Goal: Information Seeking & Learning: Learn about a topic

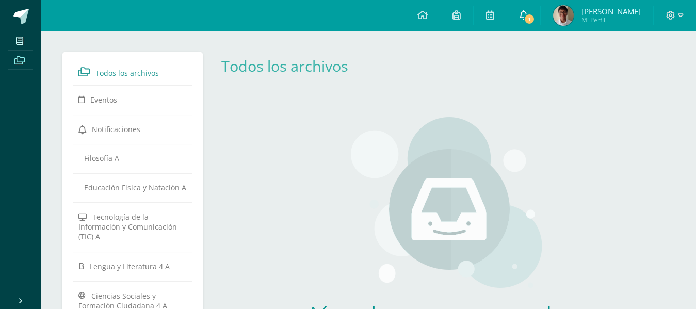
click at [535, 14] on span "1" at bounding box center [529, 18] width 11 height 11
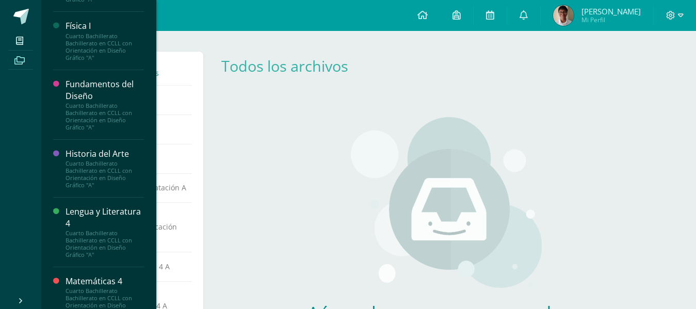
click at [97, 179] on div "Cuarto Bachillerato Bachillerato en CCLL con Orientación en Diseño Gráfico "A"" at bounding box center [105, 174] width 78 height 29
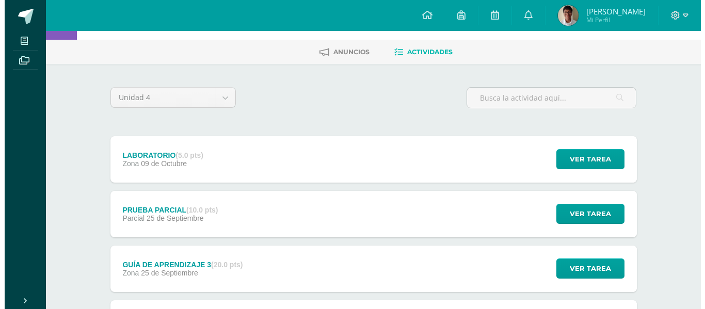
scroll to position [103, 0]
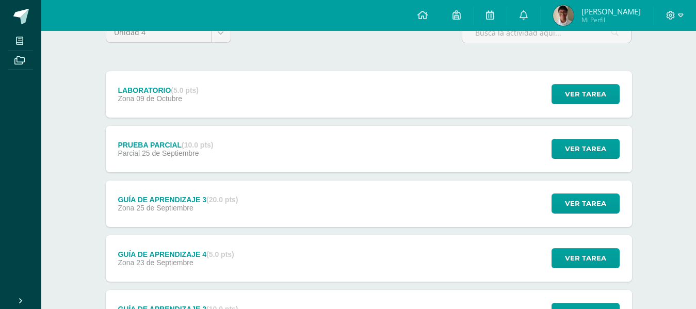
click at [319, 108] on div "LABORATORIO (5.0 pts) Zona [DATE] Ver tarea LABORATORIO Historia del Arte Carga…" at bounding box center [369, 94] width 526 height 46
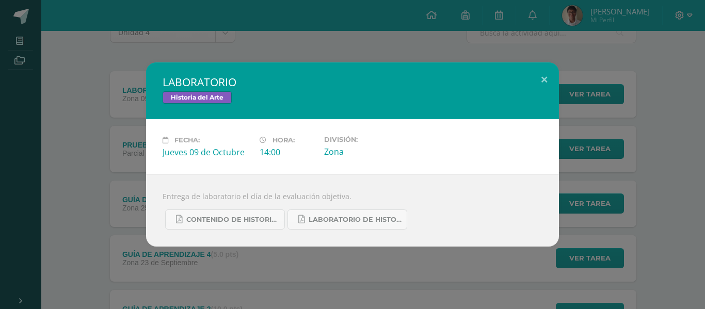
click at [347, 208] on div "CONTENIDO DE HISTORIA DEL ARTE UIV.pdf LABORATORIO DE HISTORIA DEL ARTE.pdf" at bounding box center [352, 215] width 380 height 28
click at [336, 216] on span "LABORATORIO DE HISTORIA DEL ARTE.pdf" at bounding box center [354, 220] width 93 height 8
click at [241, 219] on span "CONTENIDO DE HISTORIA DEL ARTE UIV.pdf" at bounding box center [232, 220] width 93 height 8
